Goal: Register for event/course

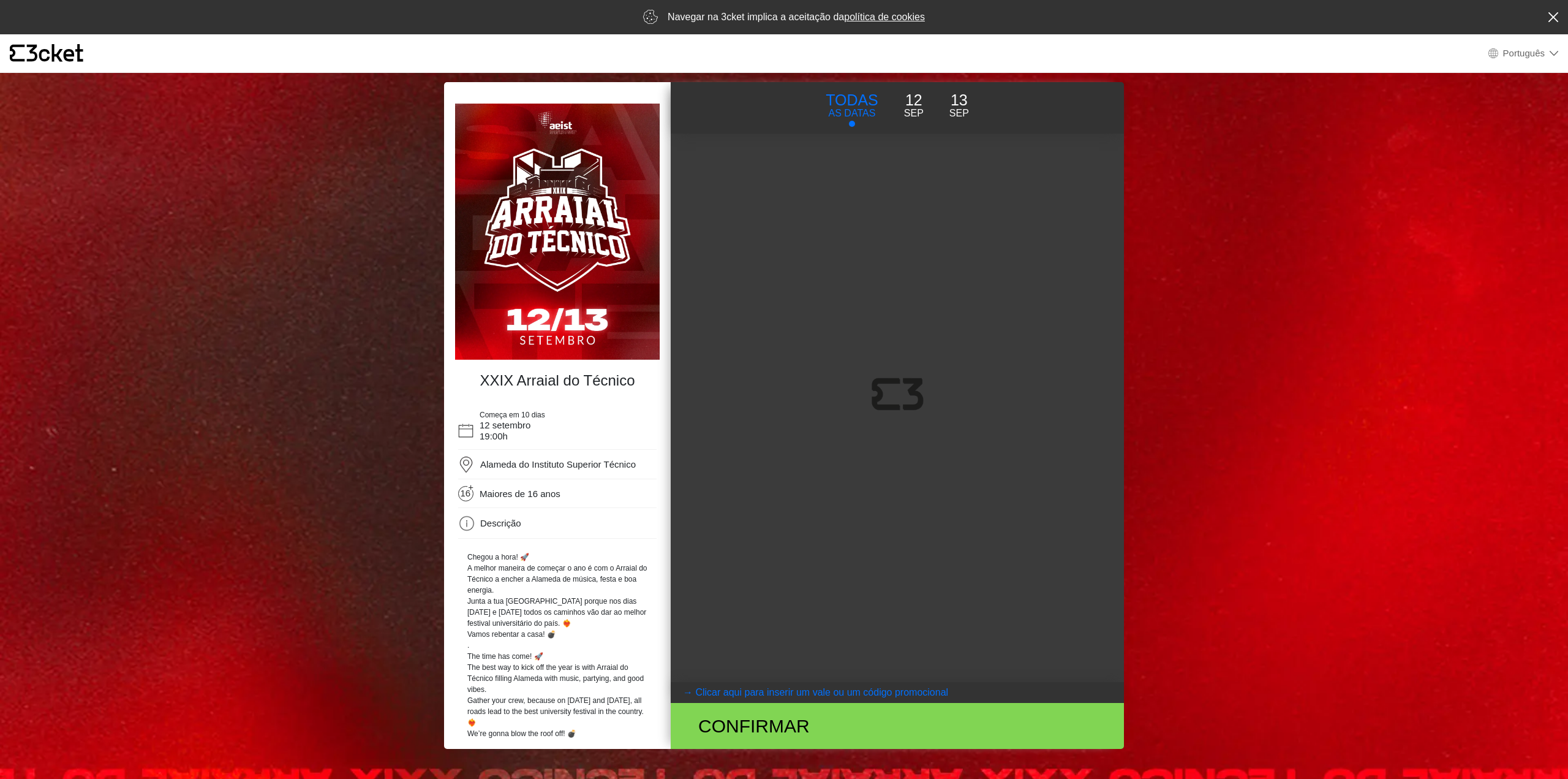
select select "pt_PT"
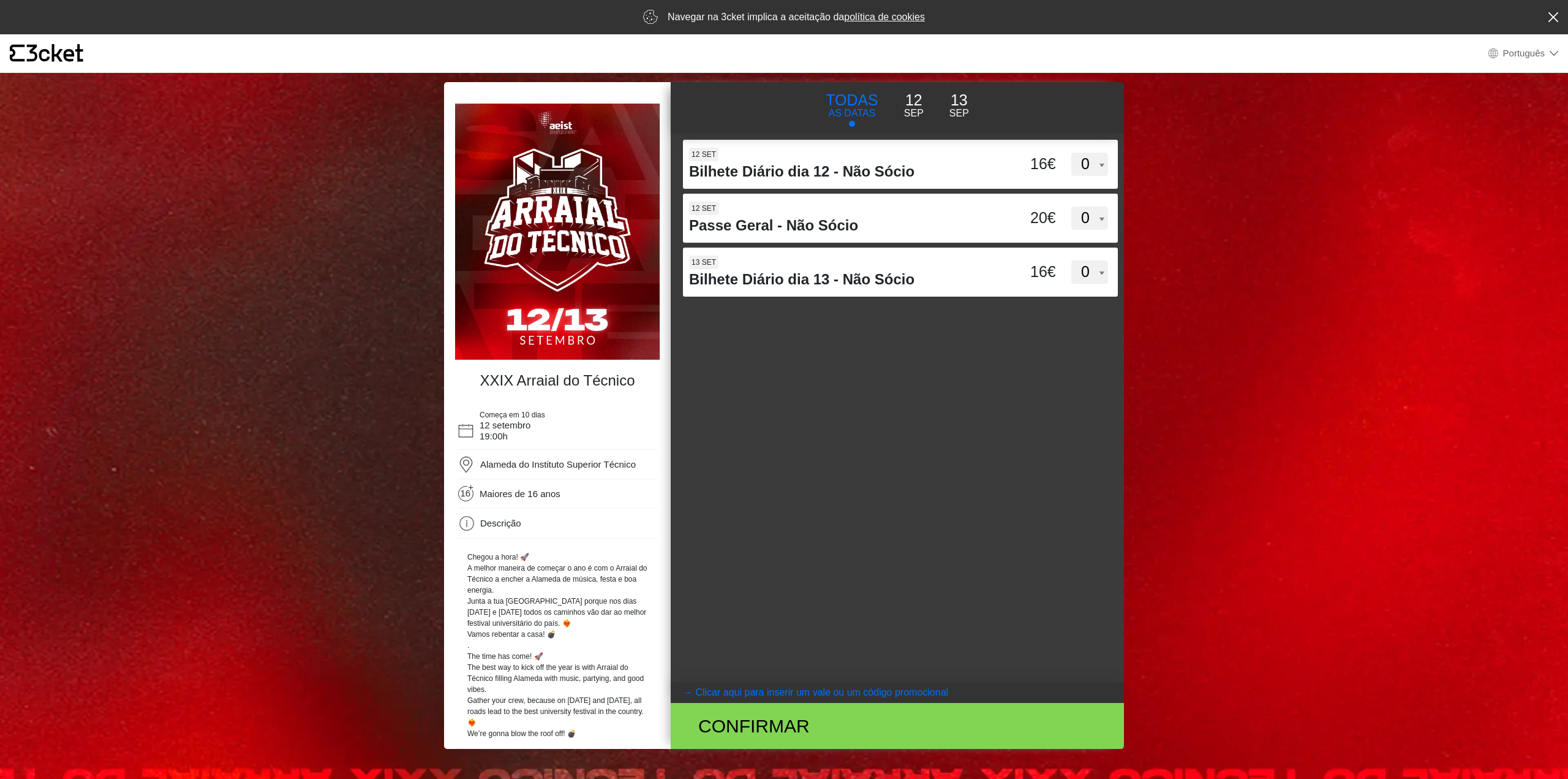
click at [916, 110] on p "Sep" at bounding box center [914, 113] width 20 height 15
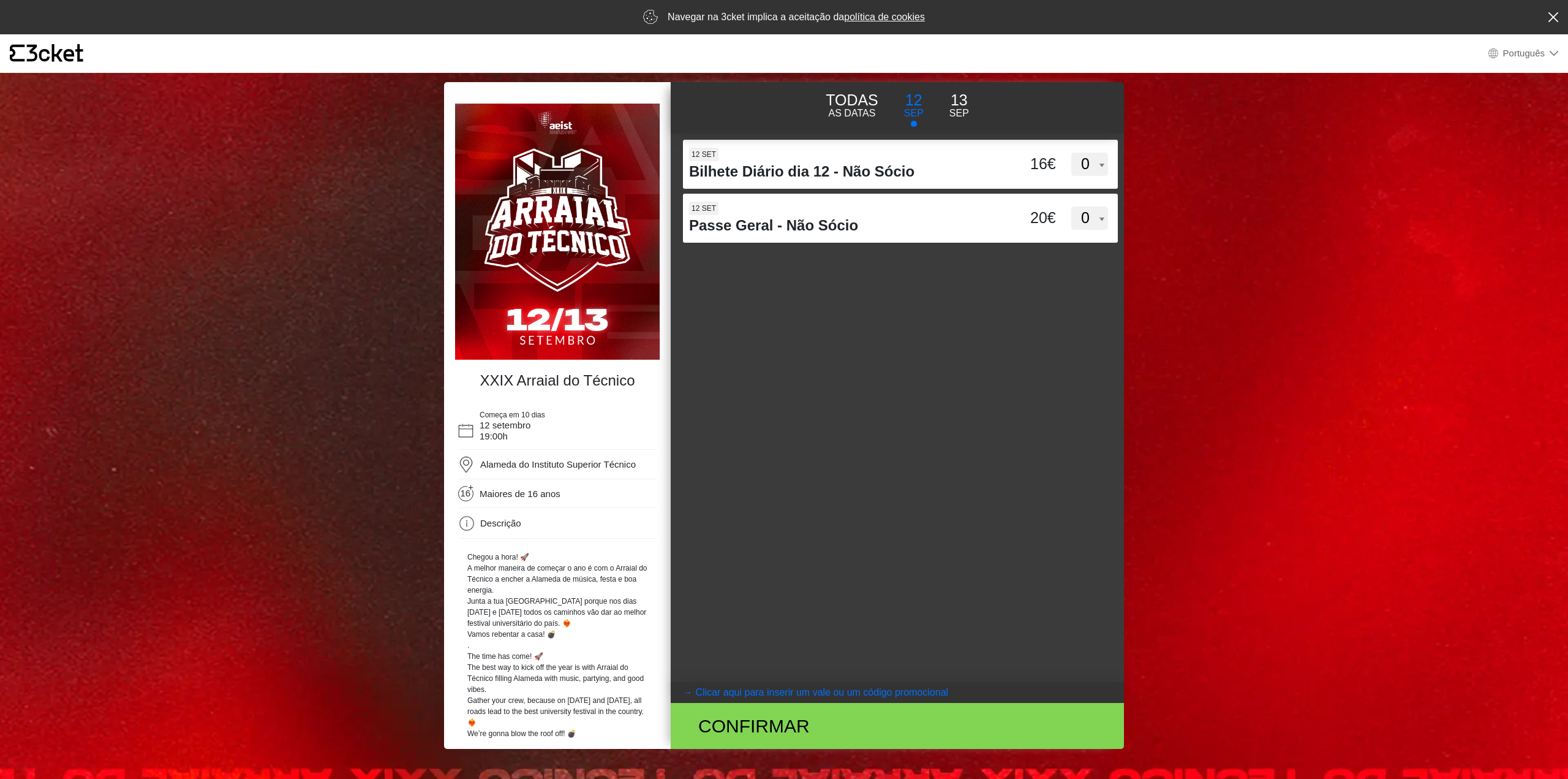
click at [860, 106] on p "AS DATAS" at bounding box center [852, 113] width 53 height 15
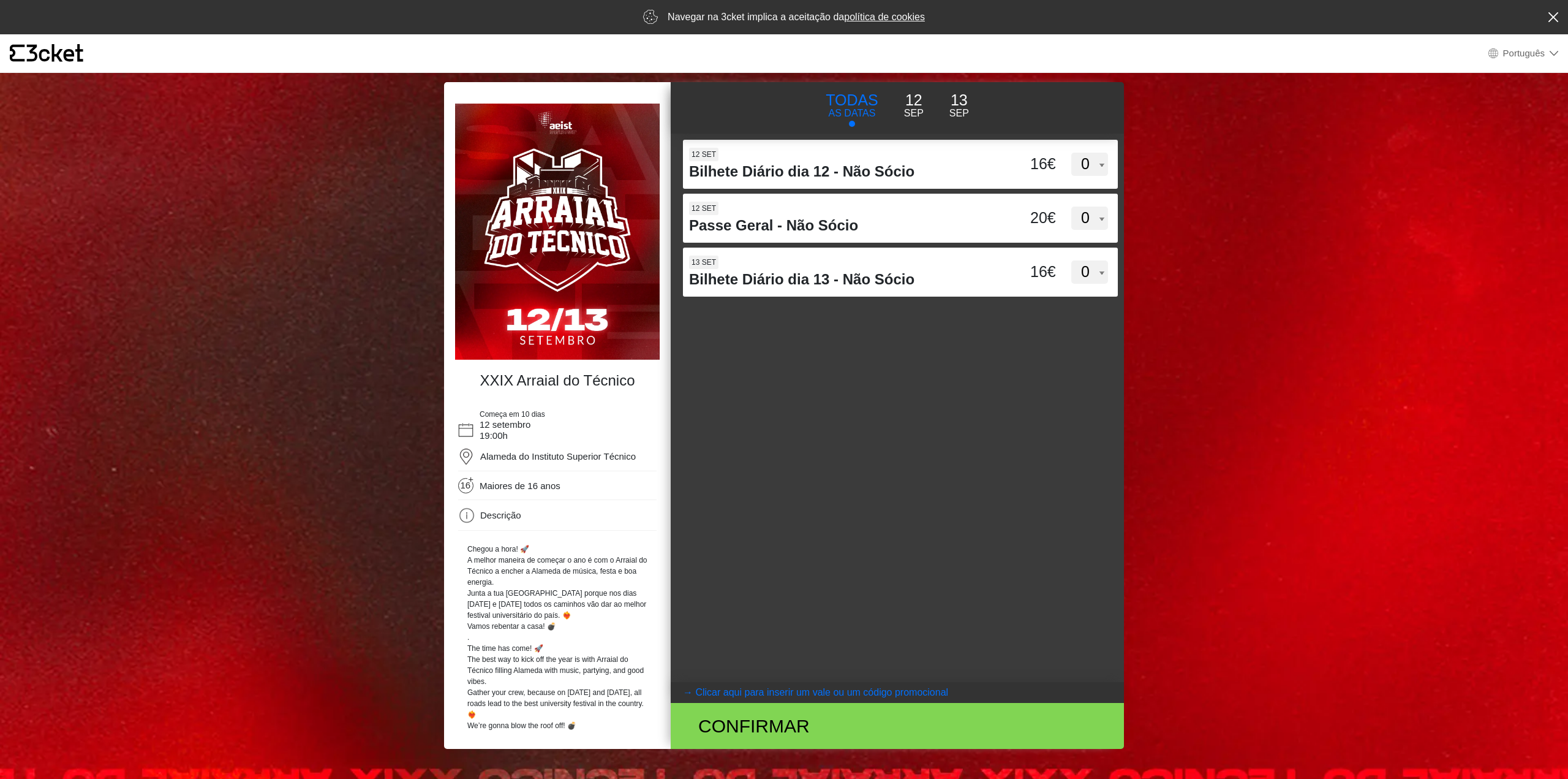
scroll to position [13, 0]
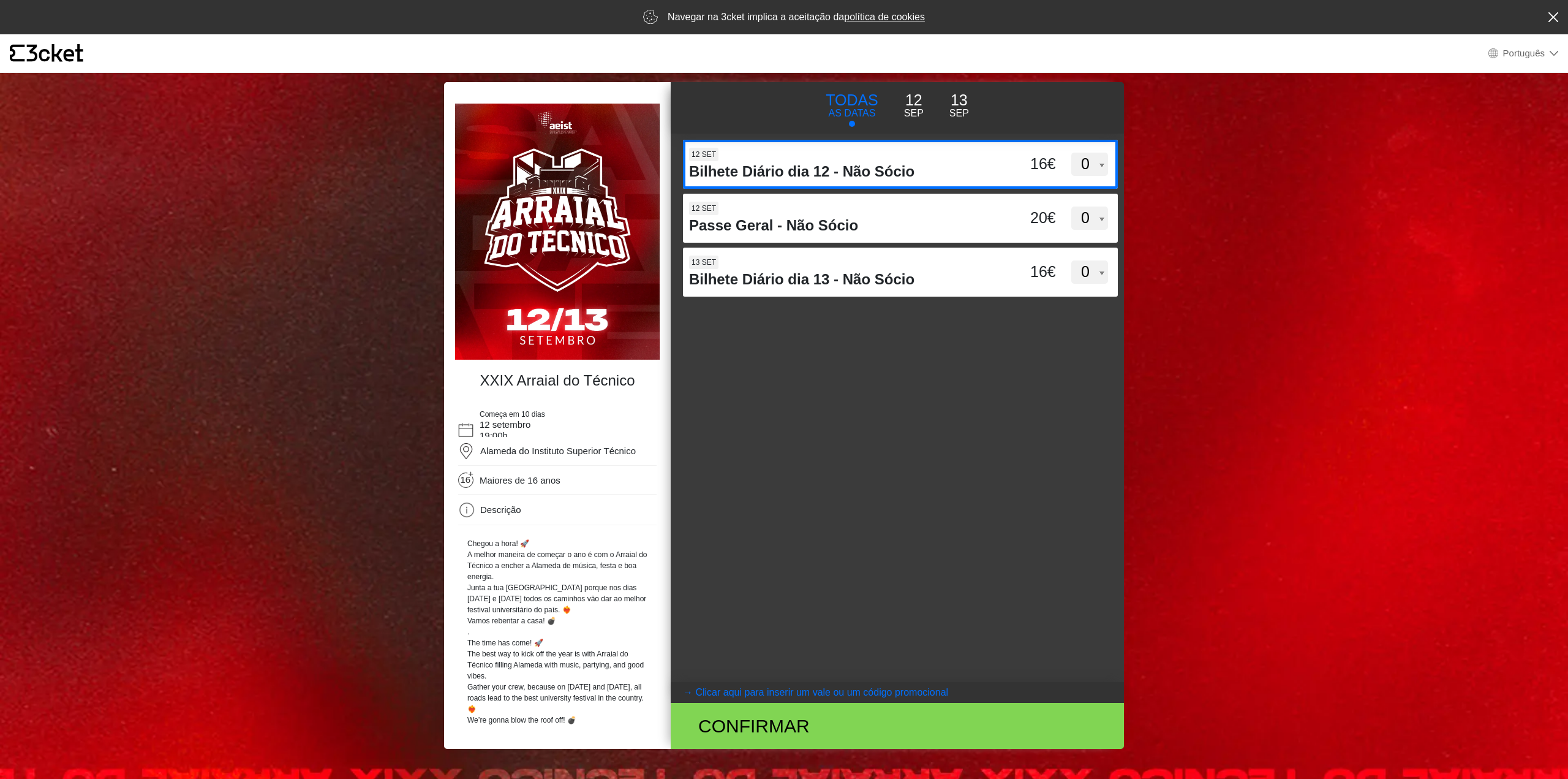
click at [1094, 164] on select "0 1 2 3 4 5 6 7 8 9 10 11 12 13 14 15" at bounding box center [1090, 164] width 37 height 23
click at [1071, 153] on select "0 1 2 3 4 5 6 7 8 9 10 11 12 13 14 15" at bounding box center [1090, 164] width 37 height 23
click at [1099, 157] on select "0 1 2 3 4 5 6 7 8 9 10 11 12 13 14 15" at bounding box center [1090, 164] width 37 height 23
select select "0"
click at [1071, 153] on select "0 1 2 3 4 5 6 7 8 9 10 11 12 13 14 15" at bounding box center [1090, 164] width 37 height 23
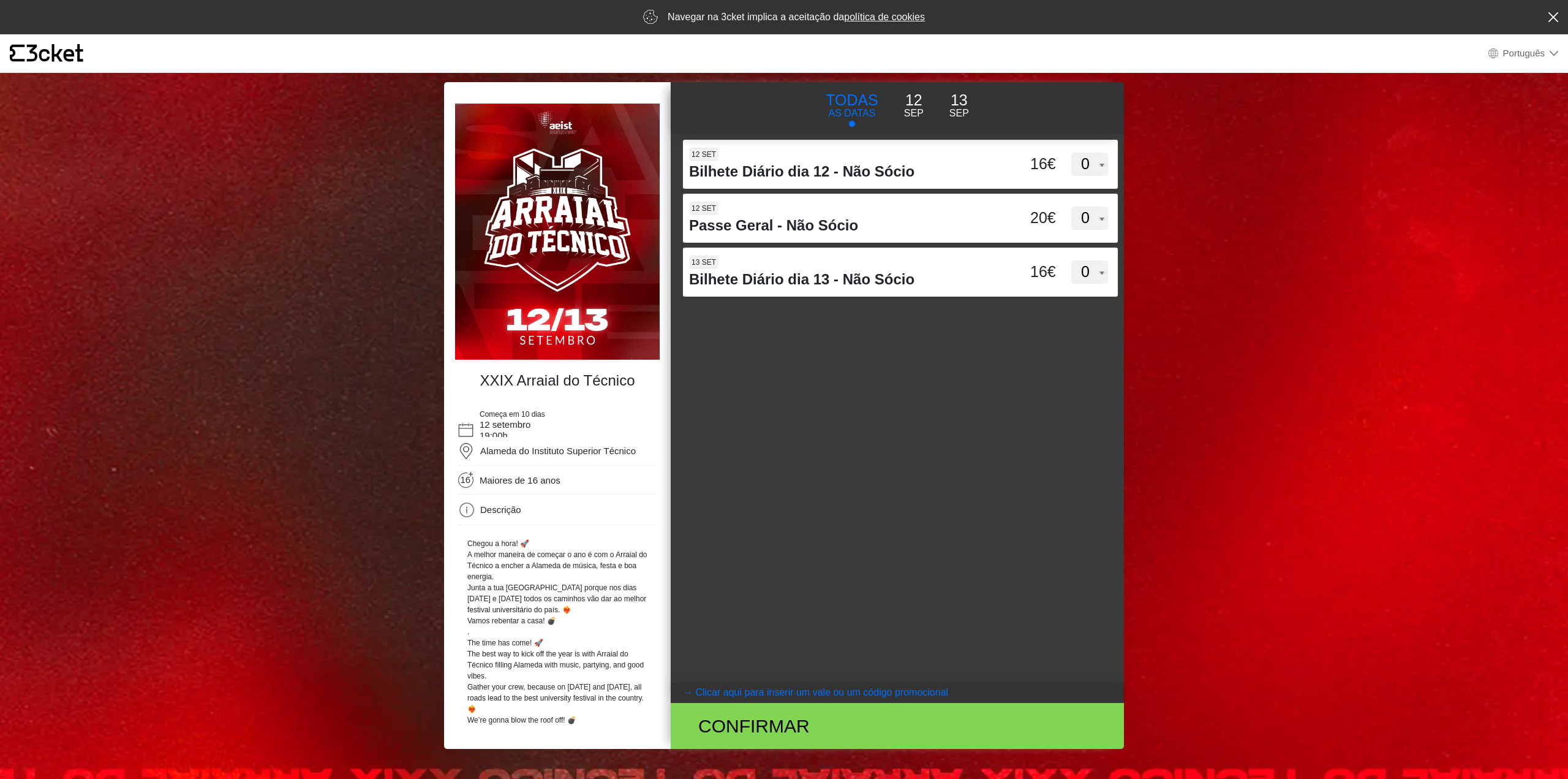
click at [1050, 457] on div "d3dVTTBtbEpMQUxVUUdnTllBdWVFUT09 12 set Bilhete Diário dia 12 - Não Sócio 16€ 0…" at bounding box center [897, 408] width 453 height 548
